Goal: Task Accomplishment & Management: Use online tool/utility

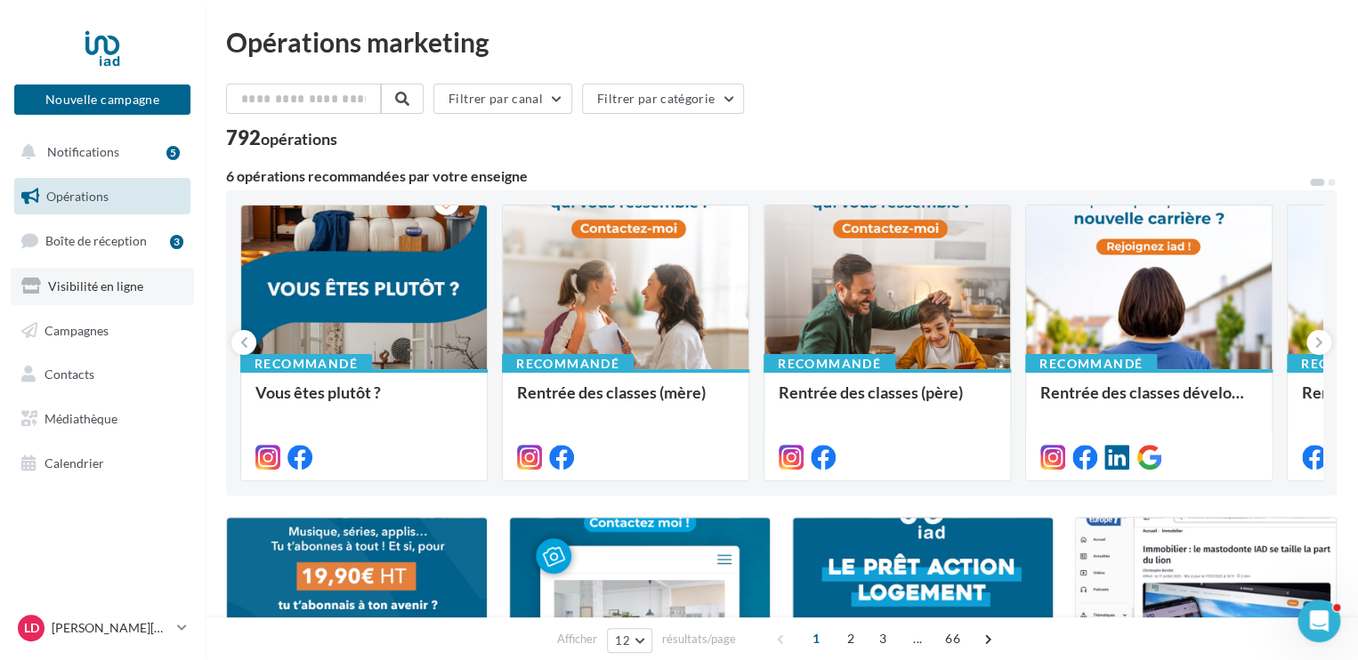
click at [103, 283] on span "Visibilité en ligne" at bounding box center [95, 286] width 95 height 15
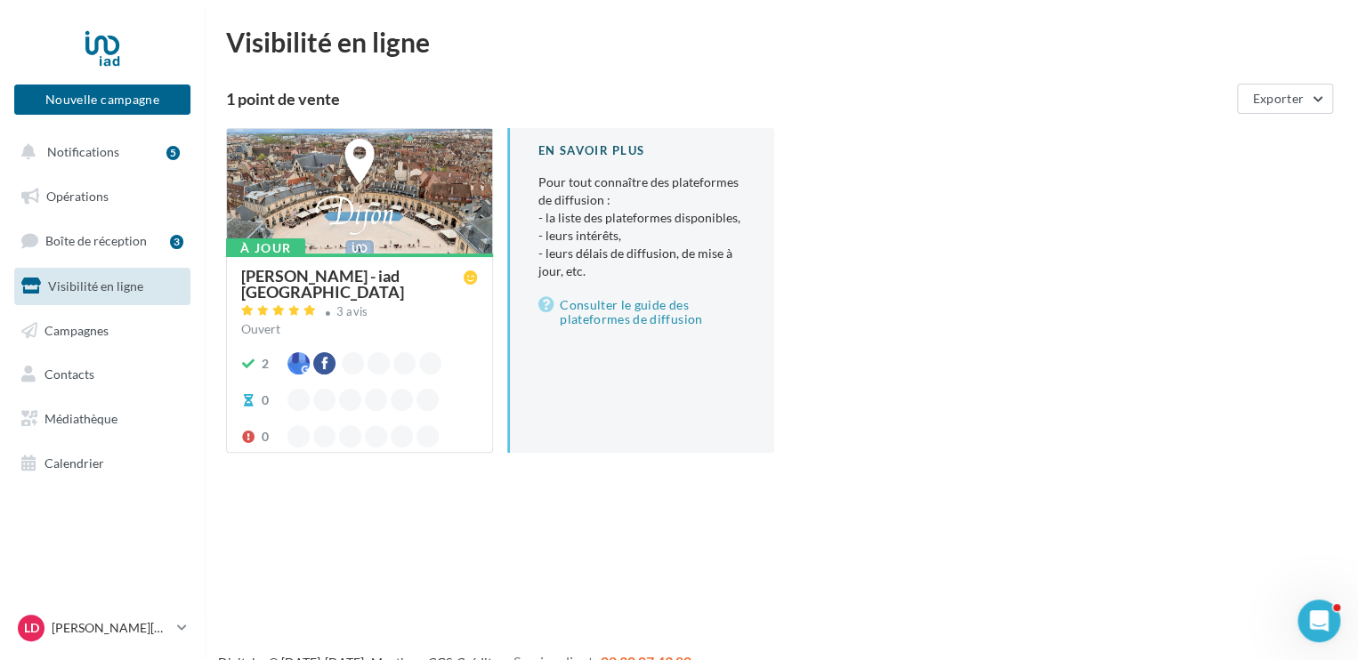
click at [331, 277] on div "[PERSON_NAME] - iad [GEOGRAPHIC_DATA]" at bounding box center [352, 284] width 223 height 32
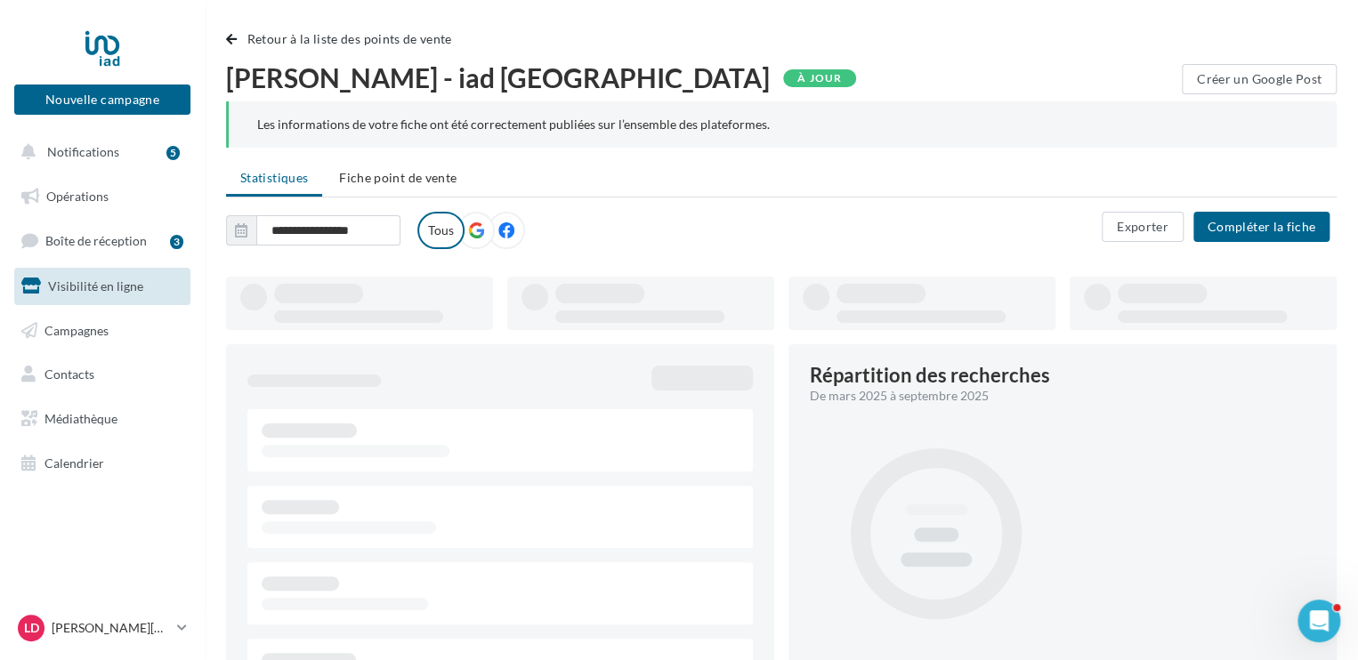
type input "**********"
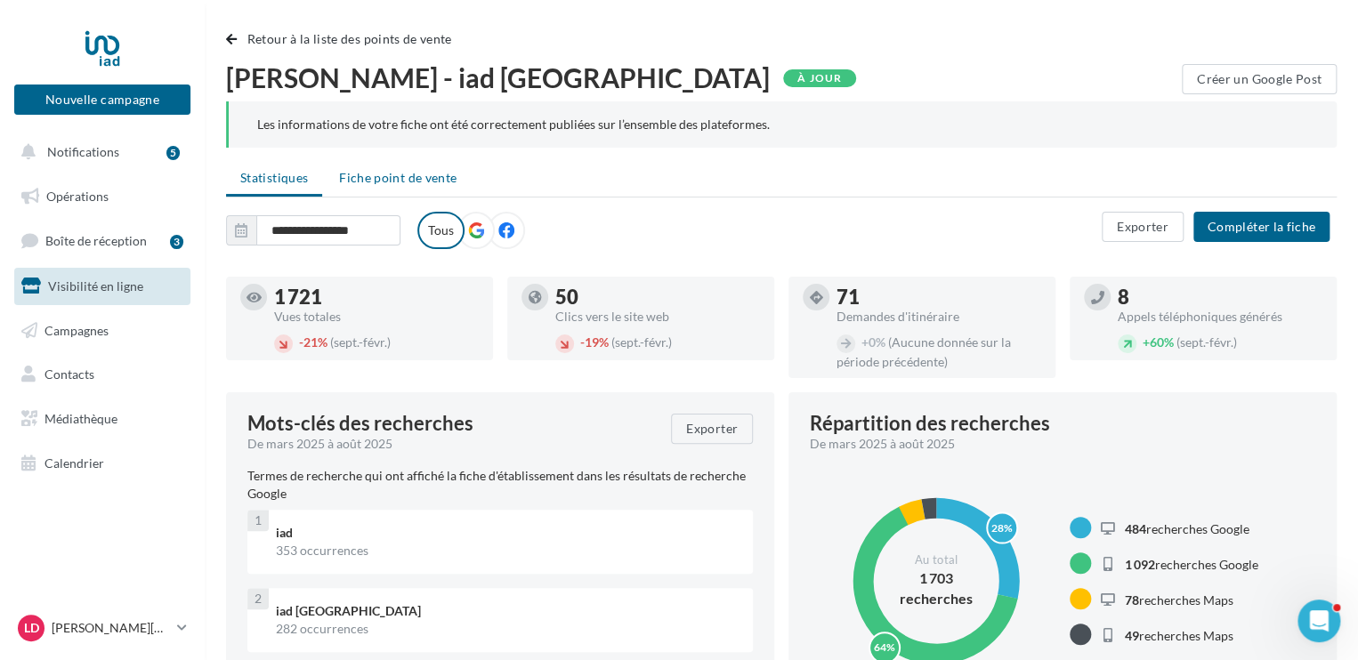
click at [437, 172] on span "Fiche point de vente" at bounding box center [397, 177] width 117 height 15
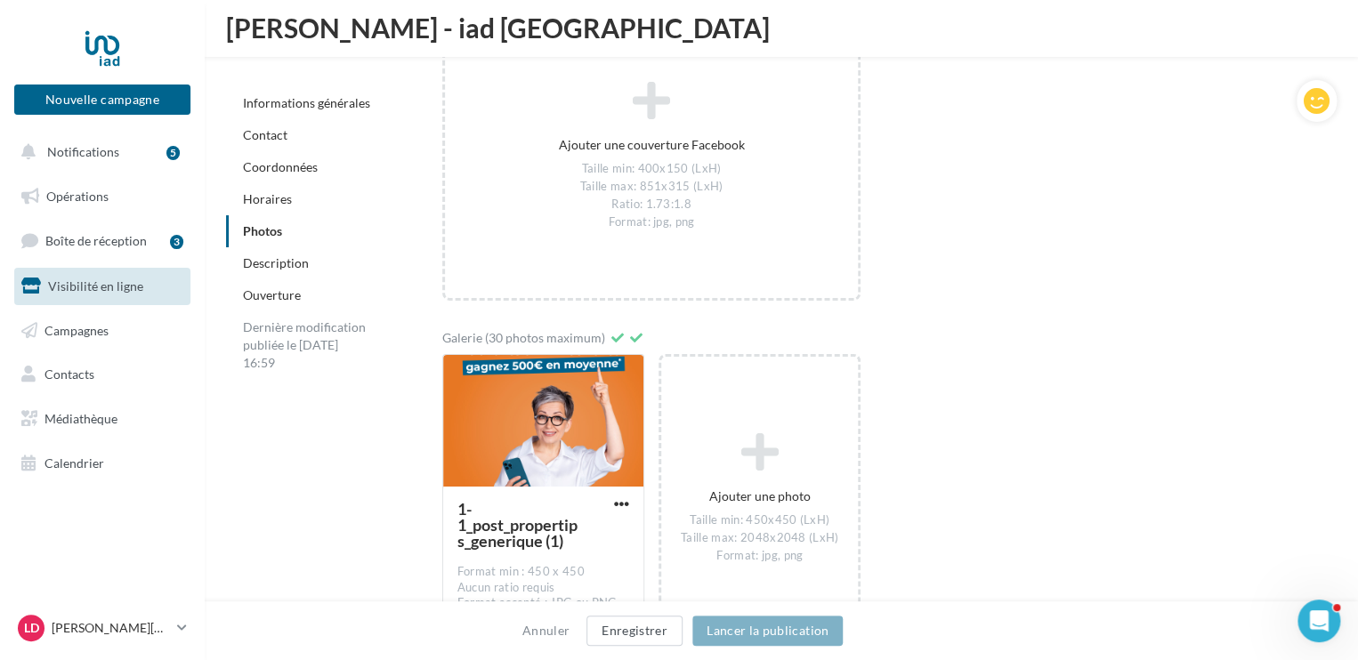
scroll to position [2903, 0]
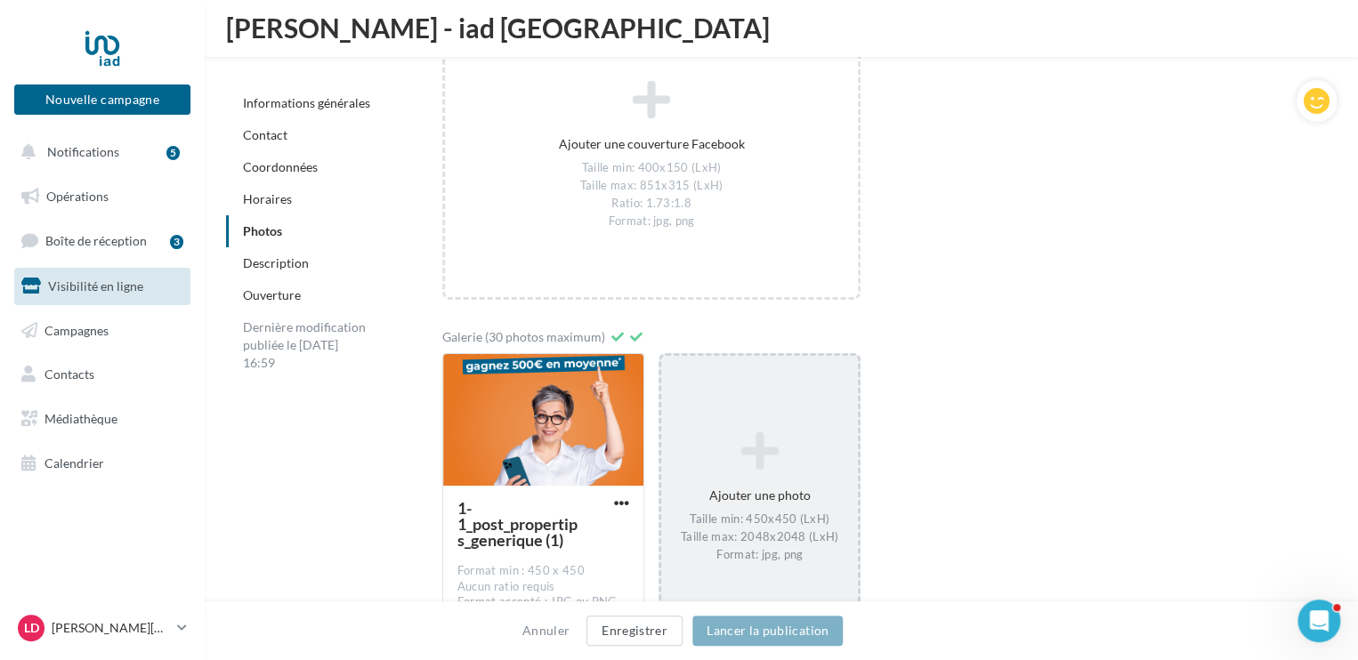
click at [746, 463] on icon at bounding box center [759, 451] width 182 height 43
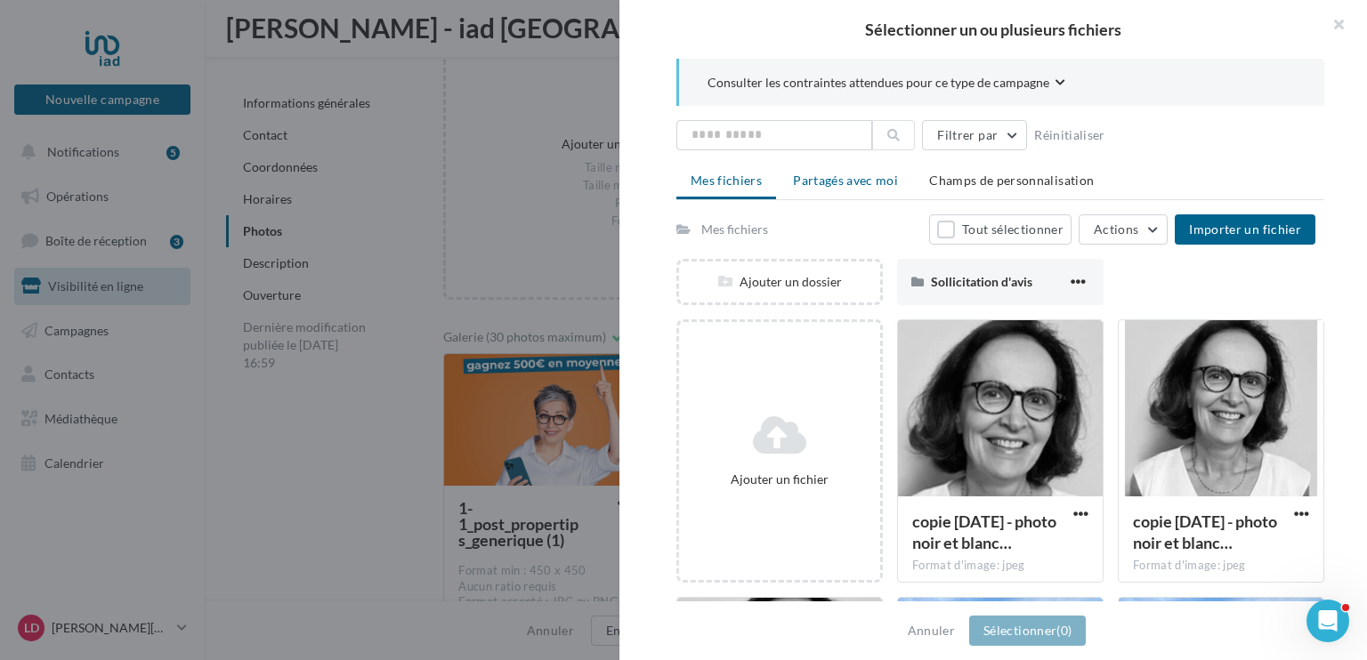
click at [875, 177] on span "Partagés avec moi" at bounding box center [845, 180] width 105 height 15
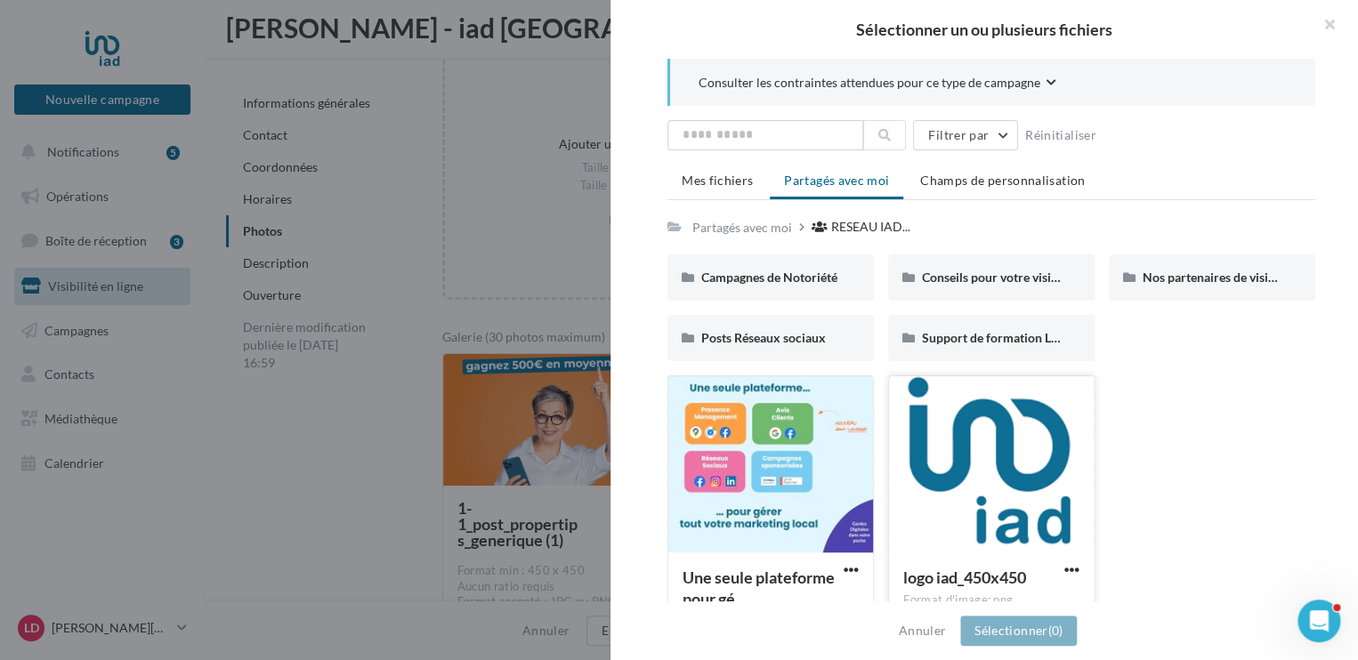
click at [1067, 455] on div at bounding box center [991, 465] width 205 height 178
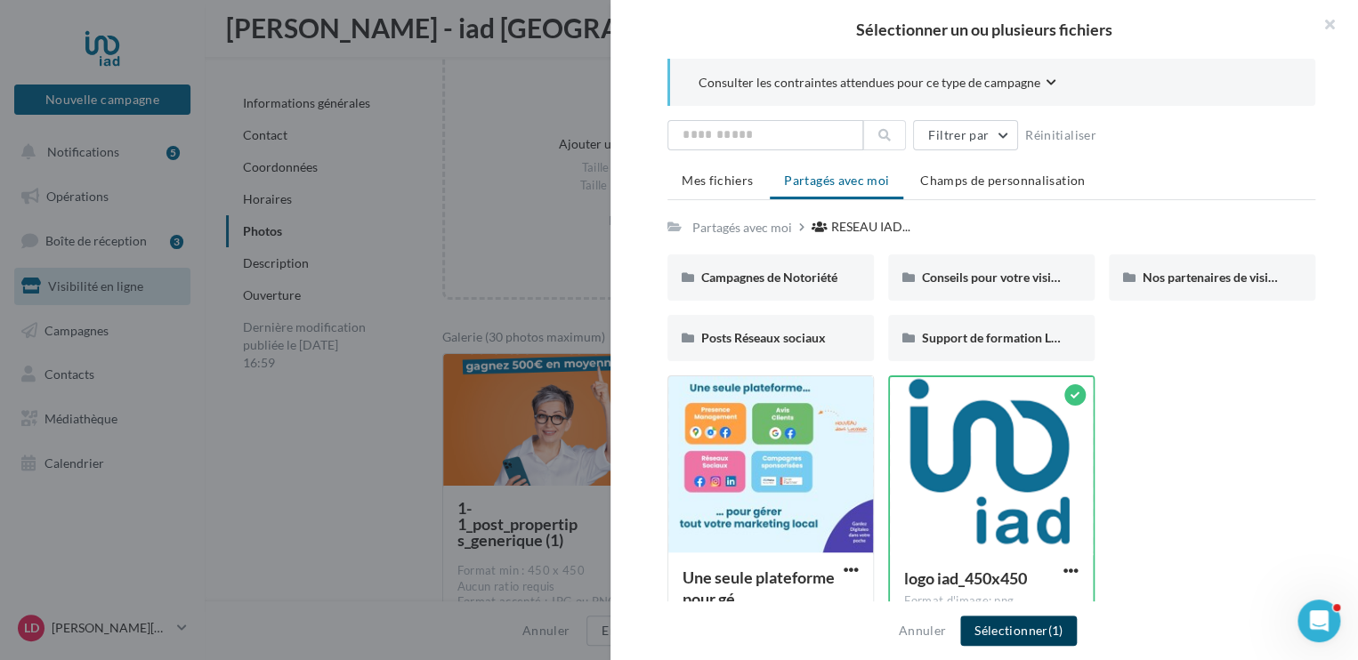
click at [1010, 627] on button "Sélectionner (1)" at bounding box center [1018, 631] width 117 height 30
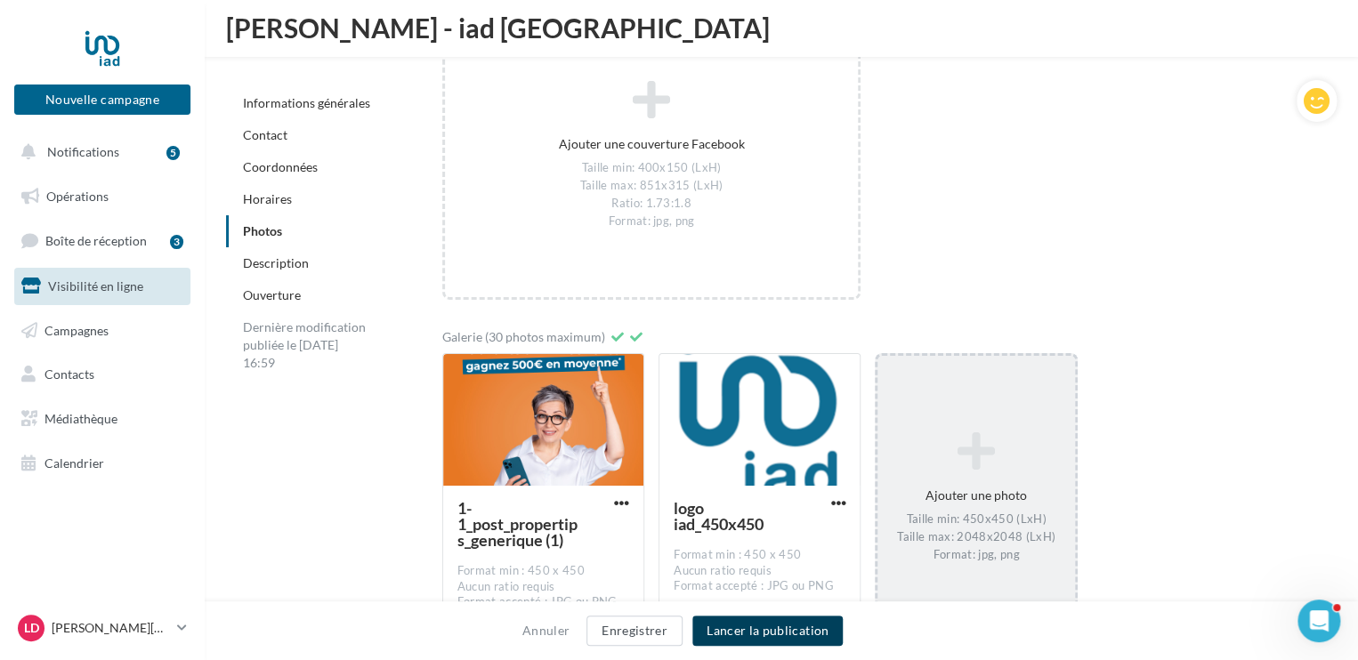
click at [814, 639] on button "Lancer la publication" at bounding box center [767, 631] width 150 height 30
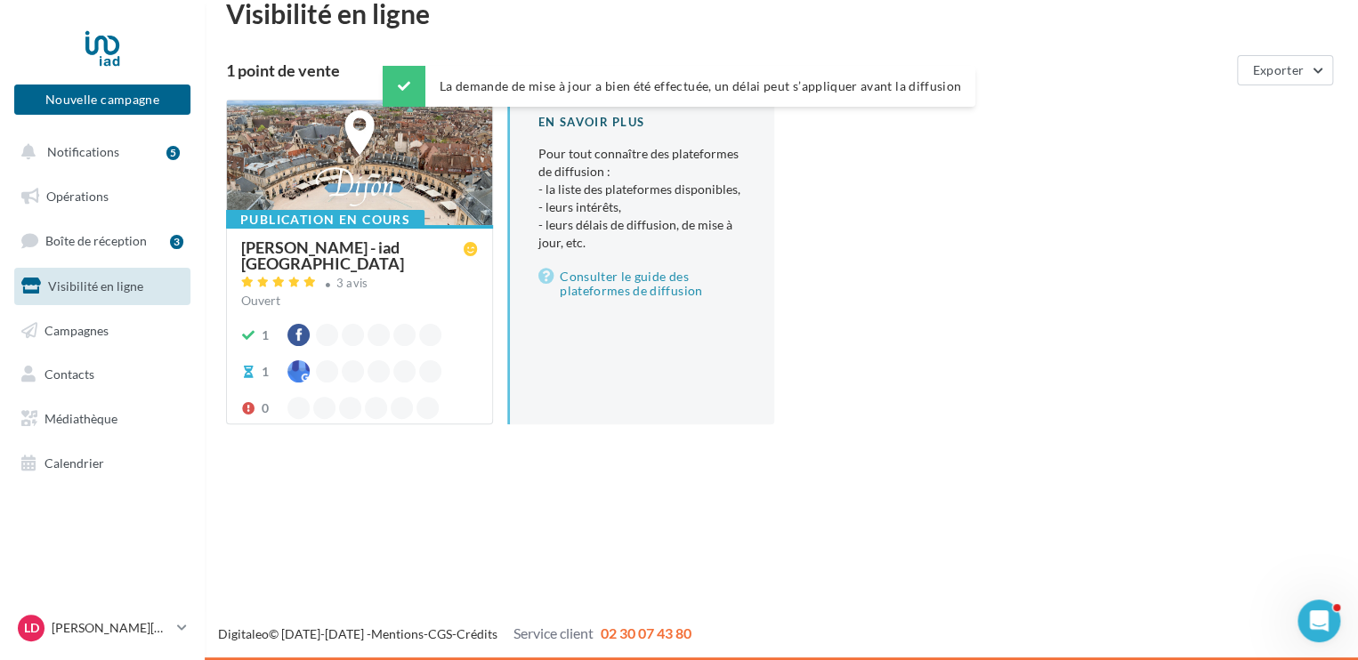
scroll to position [28, 0]
